Goal: Transaction & Acquisition: Purchase product/service

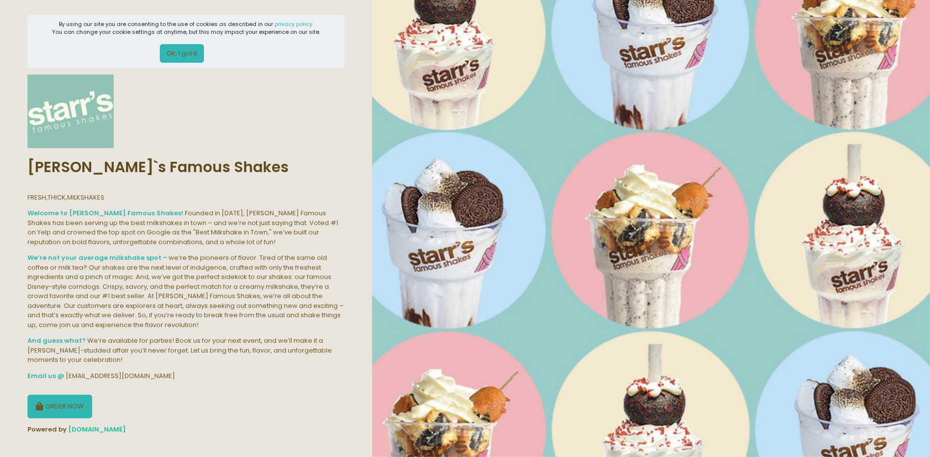
click at [170, 54] on button "Ok, I got it" at bounding box center [182, 53] width 44 height 19
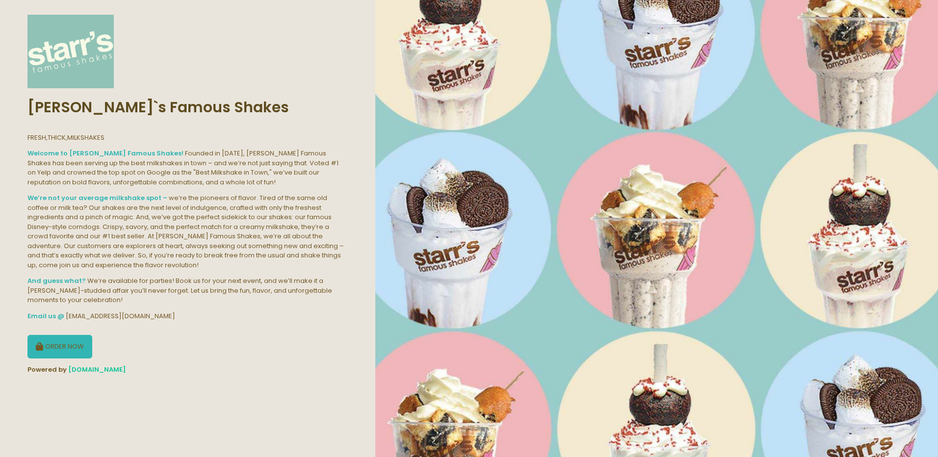
click at [77, 347] on button "ORDER NOW" at bounding box center [59, 347] width 65 height 24
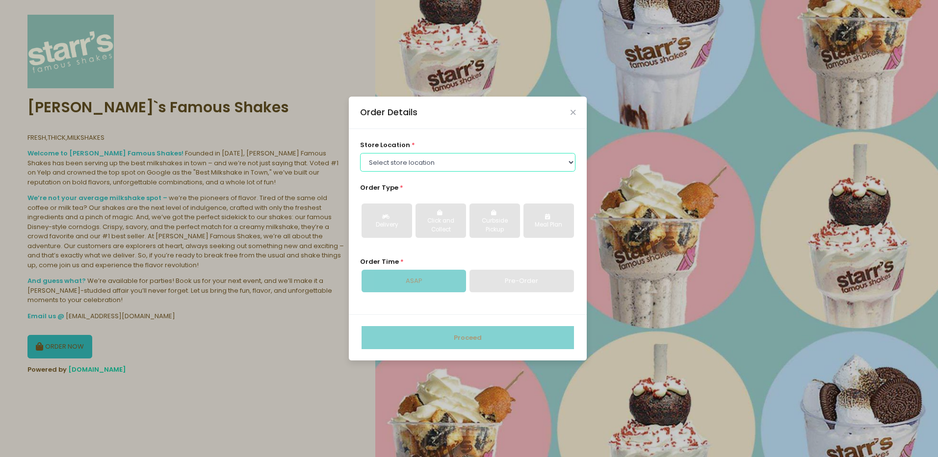
click at [444, 161] on select "Select store location [PERSON_NAME]`s Famous Shakes - [PERSON_NAME]`s Famous Sh…" at bounding box center [468, 162] width 216 height 19
select select "62df5b82d4cb820017eeca68"
click at [360, 153] on select "Select store location [PERSON_NAME]`s Famous Shakes - [PERSON_NAME]`s Famous Sh…" at bounding box center [468, 162] width 216 height 19
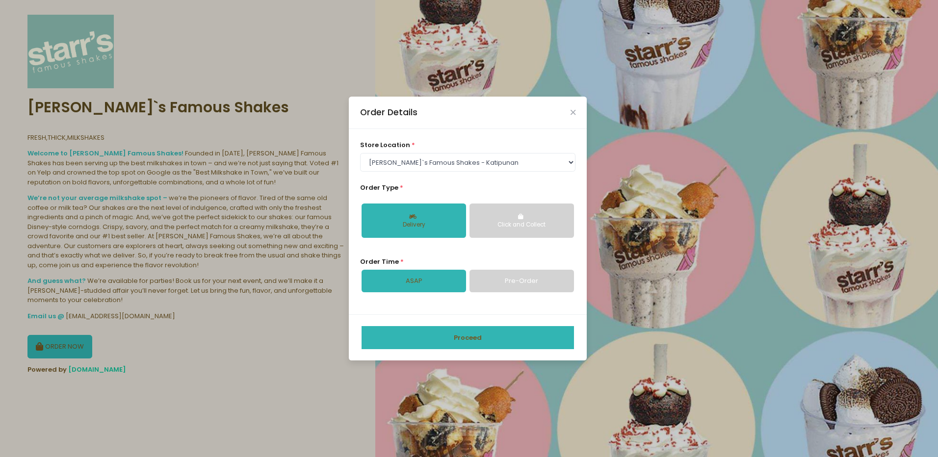
click at [547, 229] on div "Click and Collect" at bounding box center [521, 225] width 91 height 9
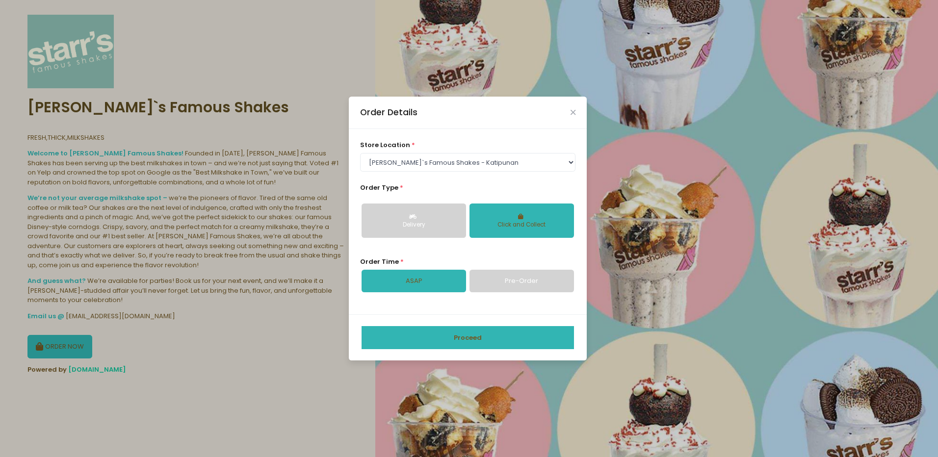
click at [547, 229] on div "Click and Collect" at bounding box center [521, 225] width 91 height 9
click at [529, 278] on link "Pre-Order" at bounding box center [521, 281] width 104 height 23
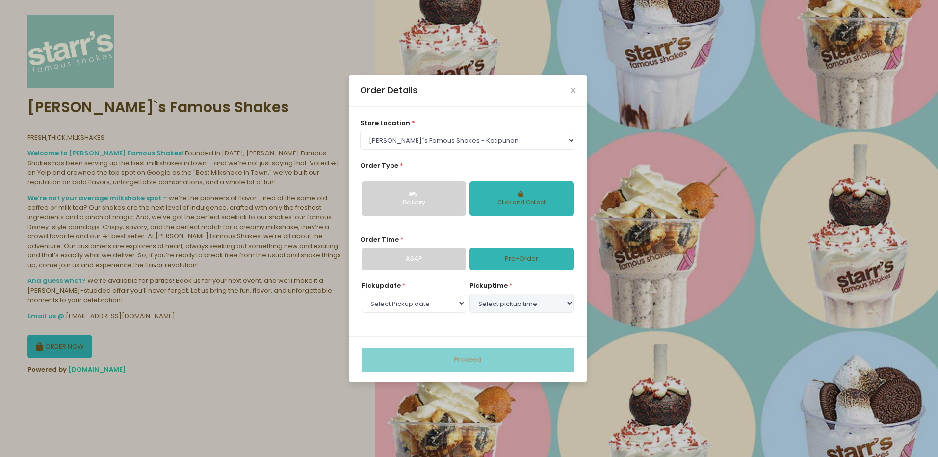
select select "[DATE]"
click at [418, 261] on link "ASAP" at bounding box center [413, 259] width 104 height 23
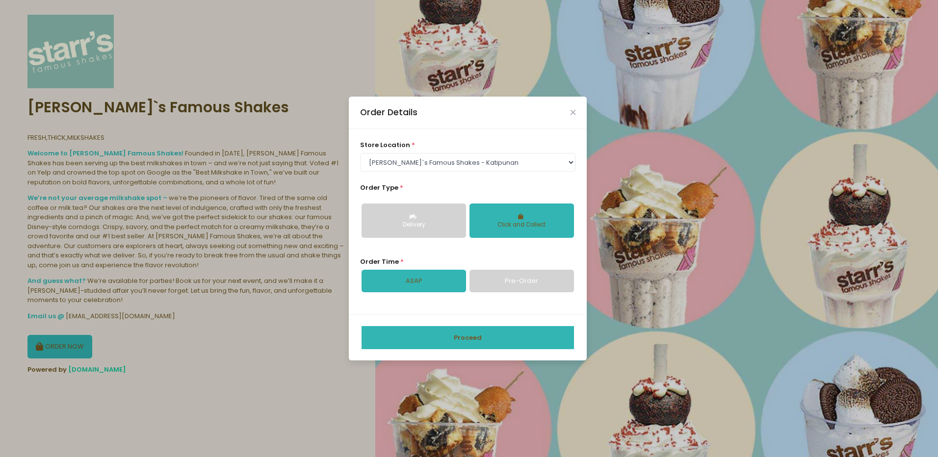
click at [495, 343] on button "Proceed" at bounding box center [467, 338] width 212 height 24
